Goal: Task Accomplishment & Management: Use online tool/utility

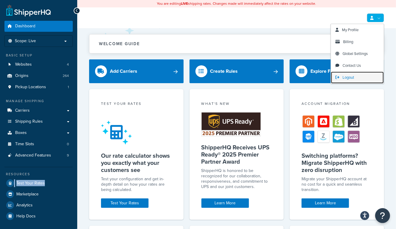
click at [350, 79] on span "Logout" at bounding box center [348, 78] width 12 height 6
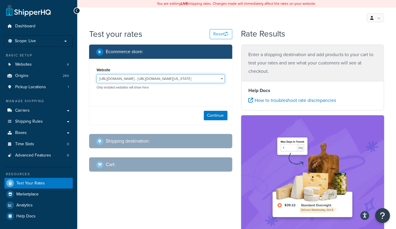
click at [173, 81] on select "http://mcstaging2.rcimetalworks.com/ - https://mcstaging2.texas-speed.com/check…" at bounding box center [161, 78] width 128 height 9
select select "bd4750d74578c5f06571c96295b2fae1"
click at [97, 74] on select "http://mcstaging2.rcimetalworks.com/ - https://mcstaging2.texas-speed.com/check…" at bounding box center [161, 78] width 128 height 9
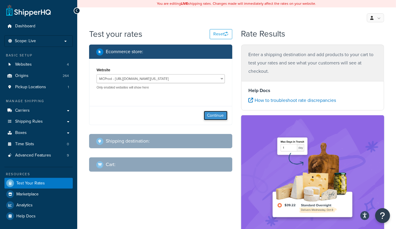
click at [213, 116] on button "Continue" at bounding box center [216, 116] width 24 height 10
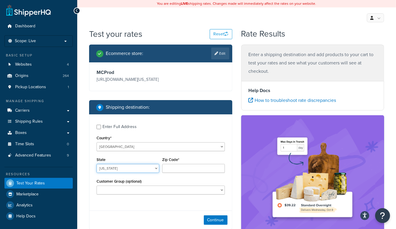
click at [114, 168] on select "Alabama Alaska American Samoa Arizona Arkansas Armed Forces Americas Armed Forc…" at bounding box center [128, 168] width 63 height 9
click at [115, 128] on div "Enter Full Address" at bounding box center [119, 127] width 34 height 8
click at [101, 128] on input "Enter Full Address" at bounding box center [99, 127] width 4 height 4
checkbox input "true"
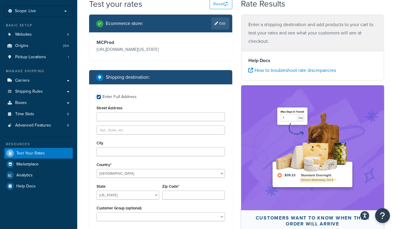
scroll to position [31, 0]
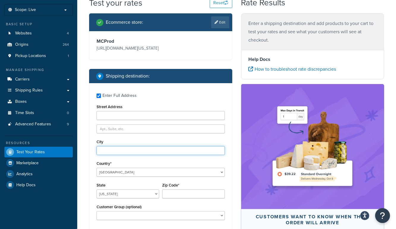
click at [105, 150] on input "City" at bounding box center [161, 150] width 128 height 9
type input "san diego"
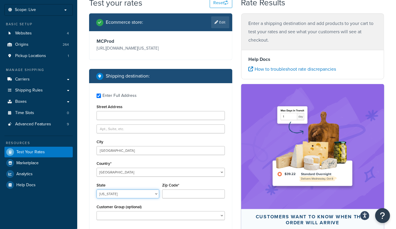
select select "CA"
type input "92108"
click at [237, 163] on div "Enter a shipping destination and add products to your cart to test your rates a…" at bounding box center [313, 136] width 152 height 246
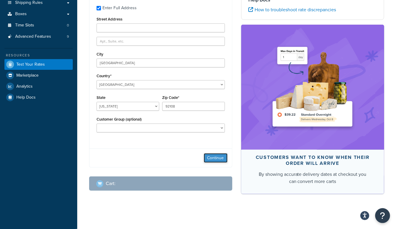
click at [220, 157] on button "Continue" at bounding box center [216, 158] width 24 height 10
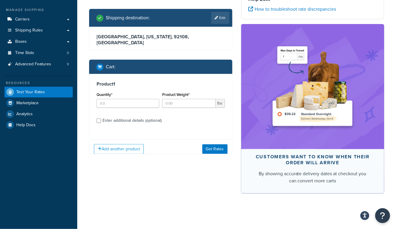
scroll to position [91, 0]
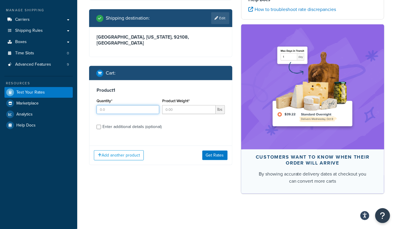
click at [112, 105] on input "Quantity*" at bounding box center [128, 109] width 63 height 9
type input "1"
click at [170, 105] on input "Product Weight*" at bounding box center [188, 109] width 53 height 9
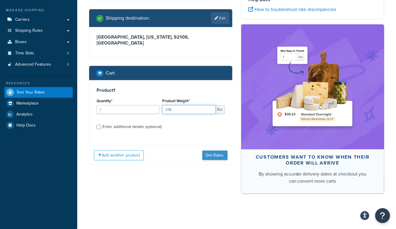
type input "278"
click at [207, 151] on button "Get Rates" at bounding box center [214, 156] width 25 height 10
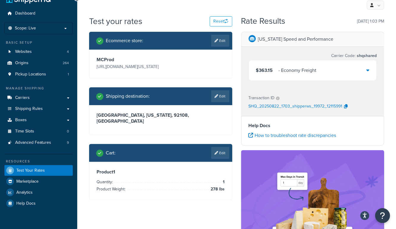
scroll to position [0, 0]
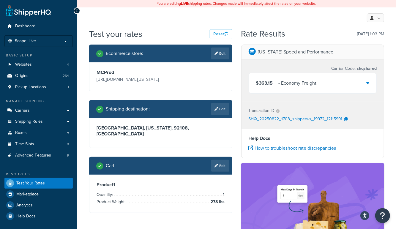
click at [294, 83] on div "- Economy Freight" at bounding box center [298, 83] width 38 height 8
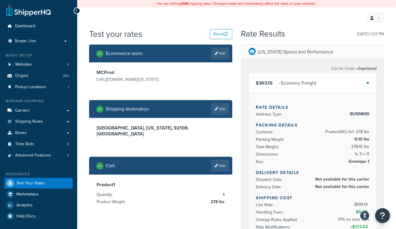
click at [294, 83] on div "- Economy Freight" at bounding box center [298, 83] width 38 height 8
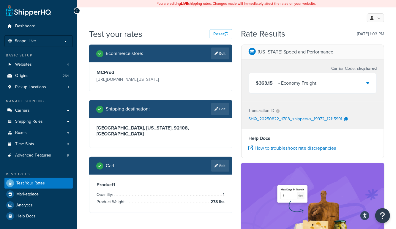
click at [222, 167] on div "Cart : Edit" at bounding box center [160, 166] width 143 height 18
click at [223, 161] on link "Edit" at bounding box center [220, 166] width 18 height 12
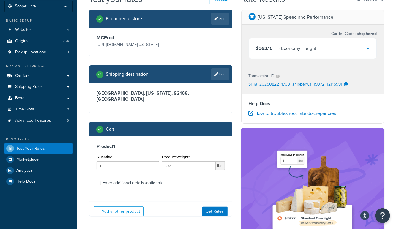
scroll to position [53, 0]
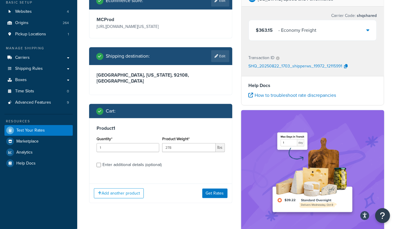
click at [116, 161] on div "Enter additional details (optional)" at bounding box center [131, 165] width 59 height 8
click at [101, 163] on input "Enter additional details (optional)" at bounding box center [99, 165] width 4 height 4
checkbox input "true"
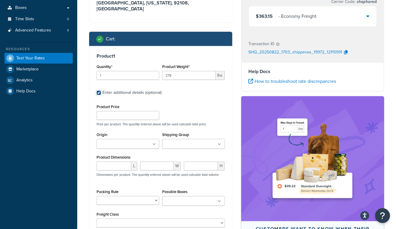
scroll to position [126, 0]
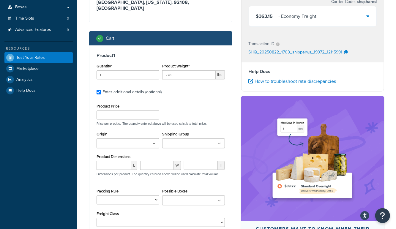
click at [118, 138] on ul at bounding box center [128, 143] width 63 height 10
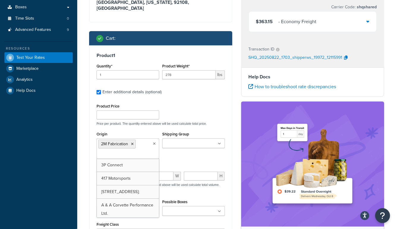
click at [230, 146] on div "Product 1 Quantity* 1 Product Weight* 278 lbs Enter additional details (optiona…" at bounding box center [160, 144] width 143 height 198
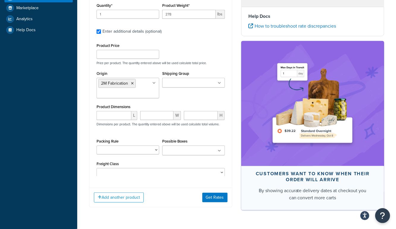
scroll to position [201, 0]
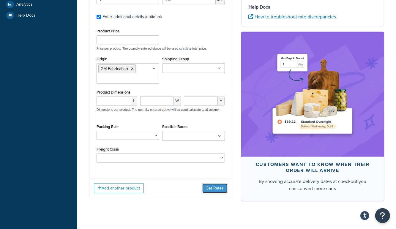
click at [211, 184] on button "Get Rates" at bounding box center [214, 189] width 25 height 10
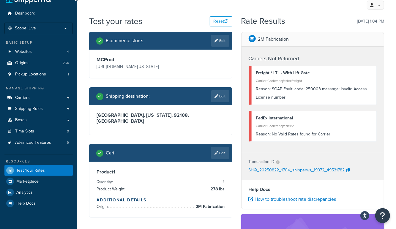
scroll to position [0, 0]
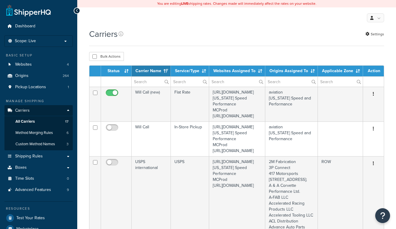
select select "15"
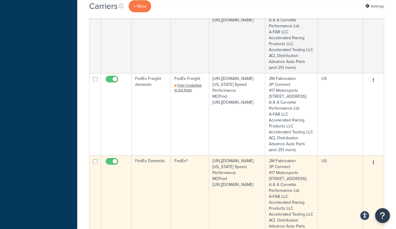
scroll to position [610, 0]
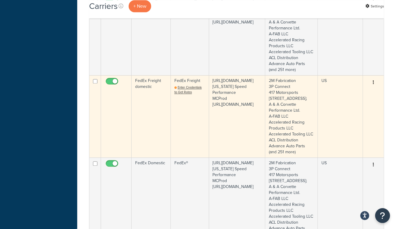
click at [139, 142] on td "FedEx Freight domestic" at bounding box center [151, 116] width 39 height 82
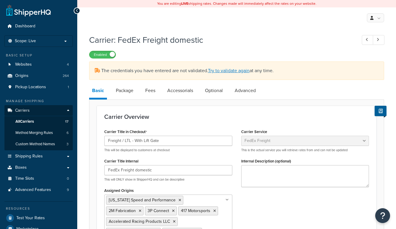
select select "fedExFreight"
